Goal: Task Accomplishment & Management: Manage account settings

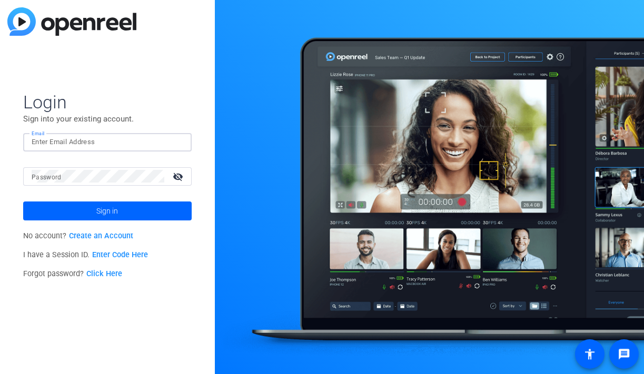
click at [161, 144] on input "Email" at bounding box center [108, 142] width 152 height 13
click at [172, 139] on img at bounding box center [174, 142] width 7 height 13
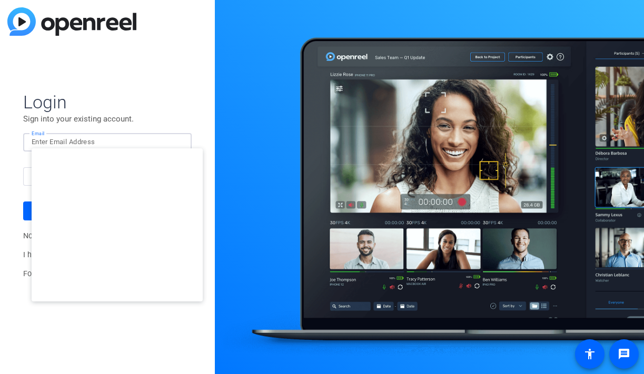
type input "[PERSON_NAME][EMAIL_ADDRESS][DOMAIN_NAME]"
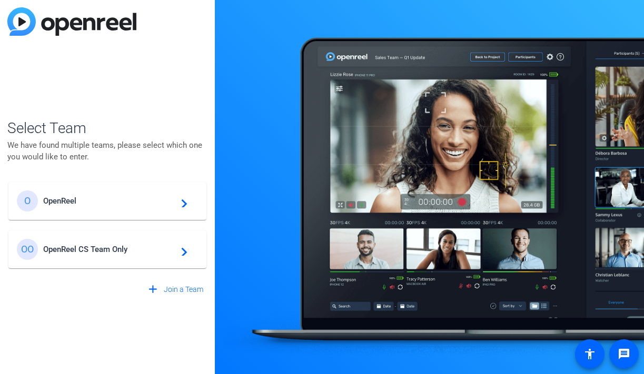
click at [113, 195] on div "O OpenReel navigate_next" at bounding box center [107, 201] width 181 height 21
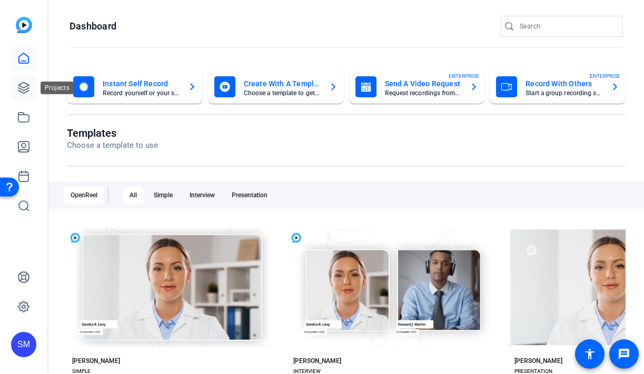
click at [22, 84] on icon at bounding box center [23, 88] width 13 height 13
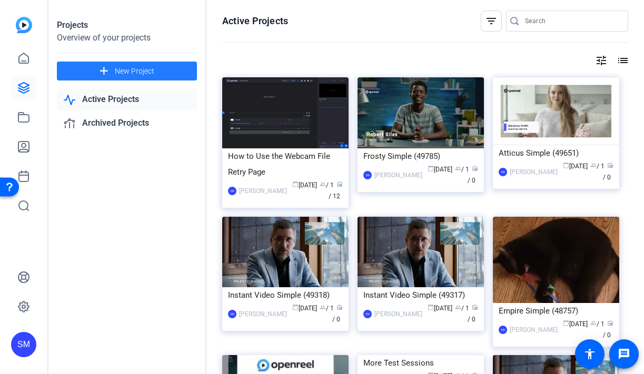
click at [108, 72] on mat-icon "add" at bounding box center [103, 71] width 13 height 13
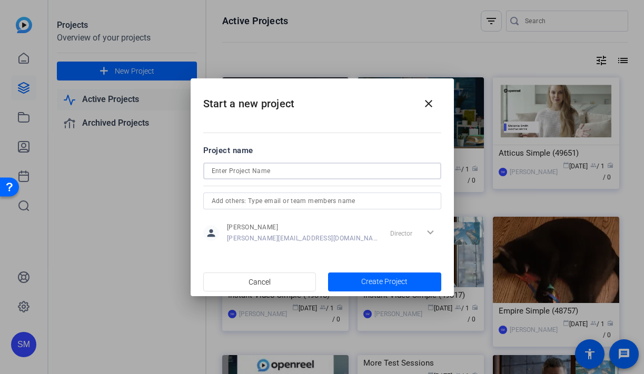
click at [228, 166] on input at bounding box center [322, 171] width 221 height 13
type input "[DEMOGRAPHIC_DATA] Test - DELETE AFTER SHOOTING"
click at [378, 285] on span "Create Project" at bounding box center [384, 281] width 46 height 11
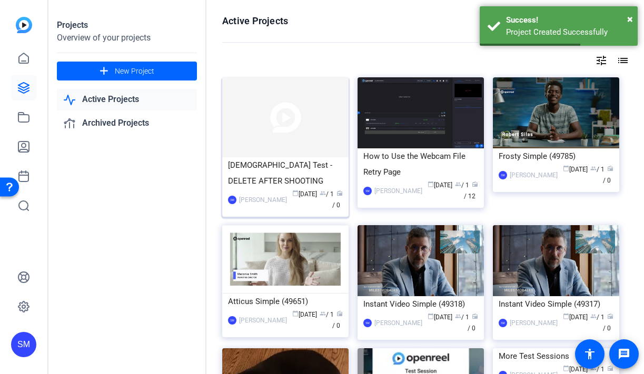
click at [285, 180] on div "[DEMOGRAPHIC_DATA] Test - DELETE AFTER SHOOTING" at bounding box center [285, 173] width 115 height 32
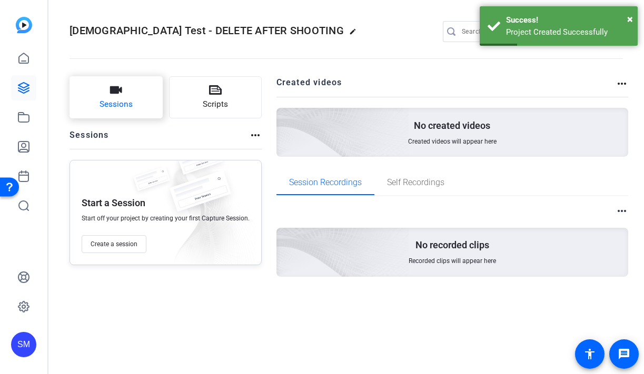
click at [105, 93] on button "Sessions" at bounding box center [116, 97] width 93 height 42
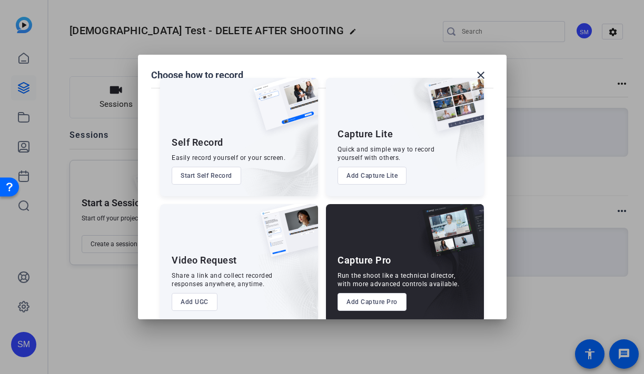
scroll to position [33, 0]
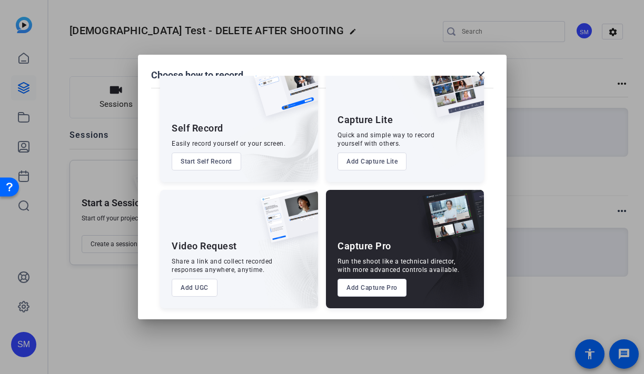
click at [372, 284] on button "Add Capture Pro" at bounding box center [372, 288] width 69 height 18
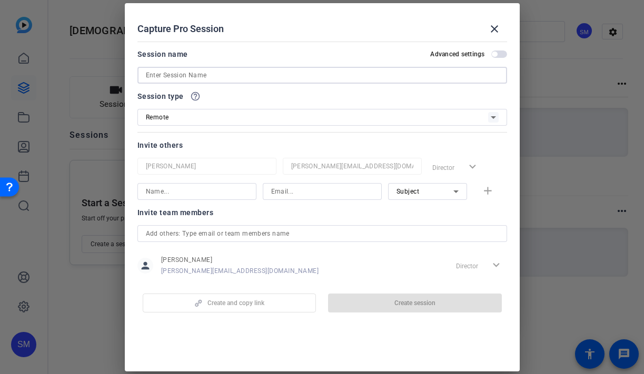
click at [217, 70] on input at bounding box center [322, 75] width 353 height 13
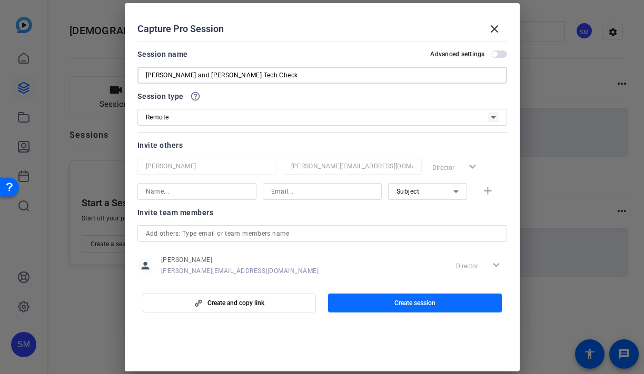
type input "[PERSON_NAME] and [PERSON_NAME] Tech Check"
click at [352, 298] on span "button" at bounding box center [415, 303] width 174 height 25
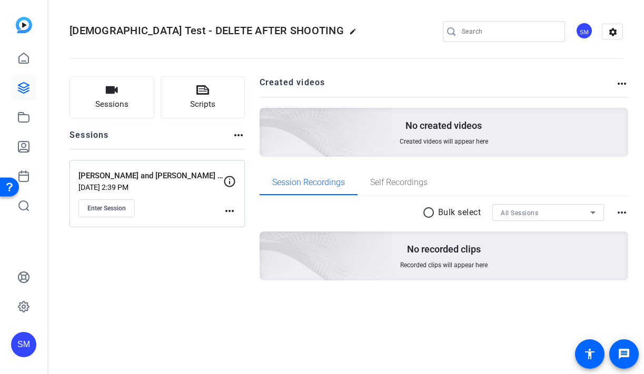
click at [227, 210] on mat-icon "more_horiz" at bounding box center [229, 211] width 13 height 13
click at [236, 223] on span "Edit Session" at bounding box center [256, 226] width 48 height 13
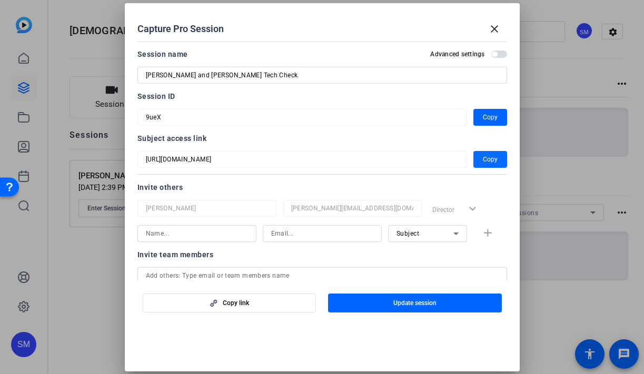
click at [490, 156] on span "Copy" at bounding box center [490, 159] width 15 height 13
click at [487, 26] on span at bounding box center [494, 28] width 25 height 25
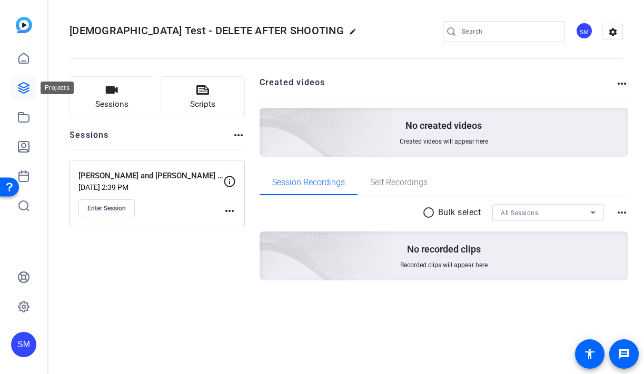
click at [28, 90] on icon at bounding box center [23, 88] width 13 height 13
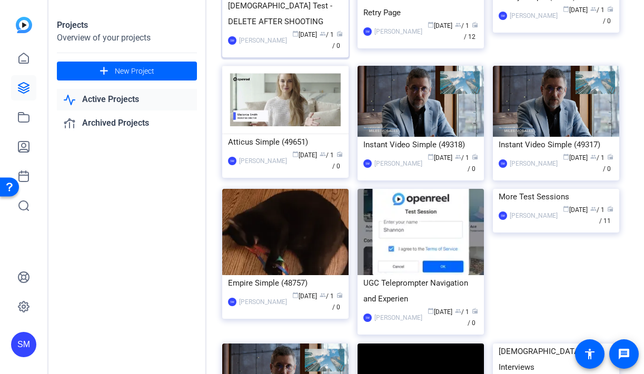
scroll to position [183, 0]
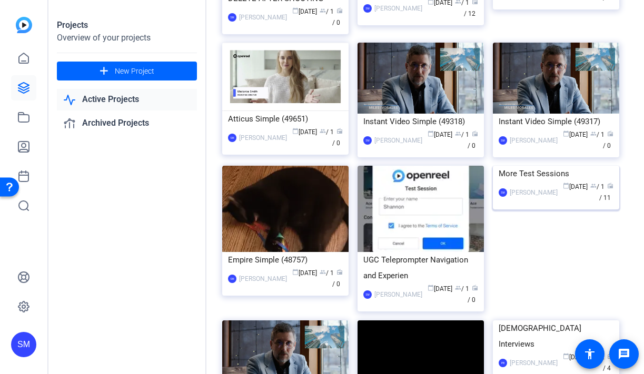
click at [554, 182] on div "More Test Sessions" at bounding box center [556, 174] width 115 height 16
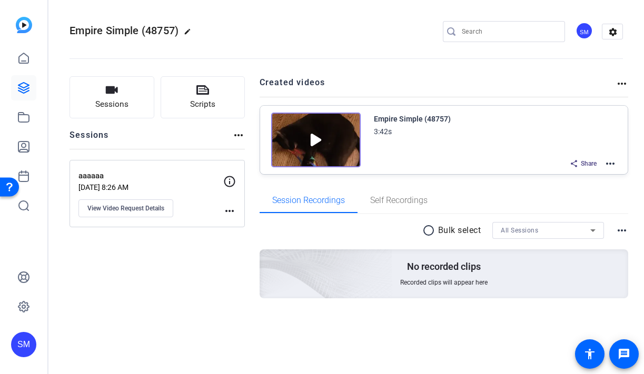
click at [611, 163] on mat-icon "more_horiz" at bounding box center [610, 163] width 13 height 13
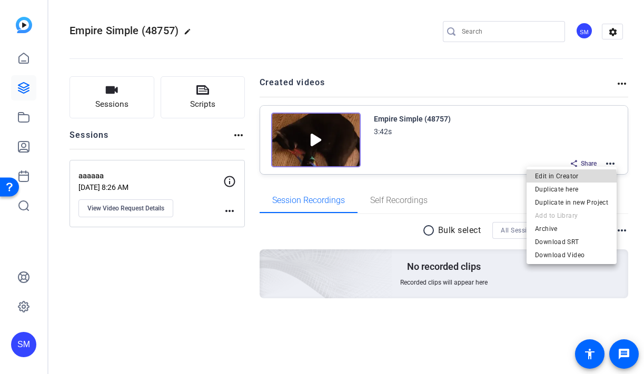
click at [569, 181] on span "Edit in Creator" at bounding box center [571, 176] width 73 height 13
